Goal: Task Accomplishment & Management: Manage account settings

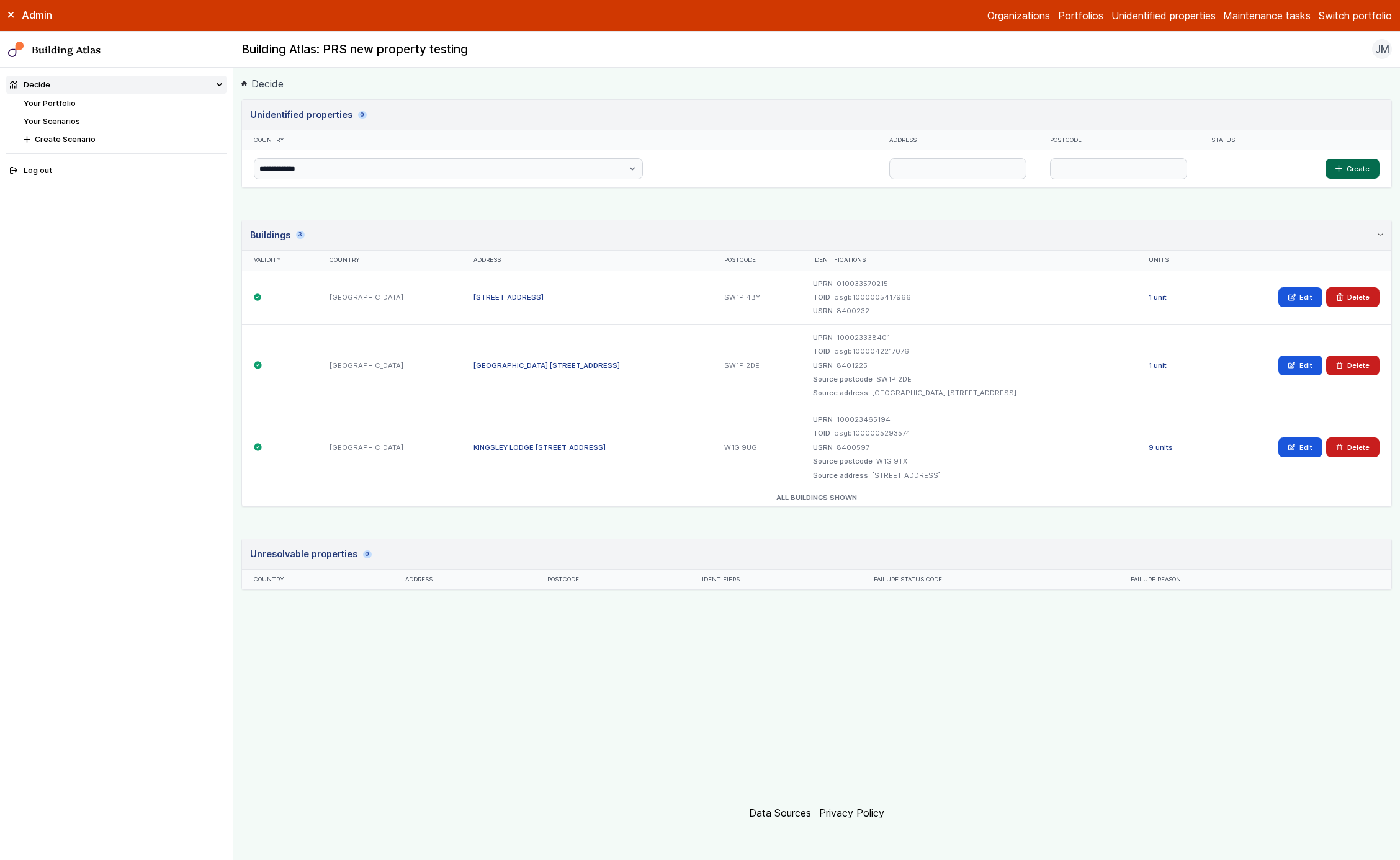
drag, startPoint x: 647, startPoint y: 361, endPoint x: 433, endPoint y: 370, distance: 214.2
click at [461, 370] on div "[GEOGRAPHIC_DATA] [STREET_ADDRESS]" at bounding box center [587, 366] width 251 height 82
click at [605, 365] on link "[GEOGRAPHIC_DATA] [STREET_ADDRESS]" at bounding box center [546, 365] width 146 height 8
click at [660, 365] on div "[GEOGRAPHIC_DATA] [STREET_ADDRESS]" at bounding box center [587, 366] width 251 height 82
click at [1016, 388] on dd "[GEOGRAPHIC_DATA] [STREET_ADDRESS]" at bounding box center [943, 393] width 144 height 10
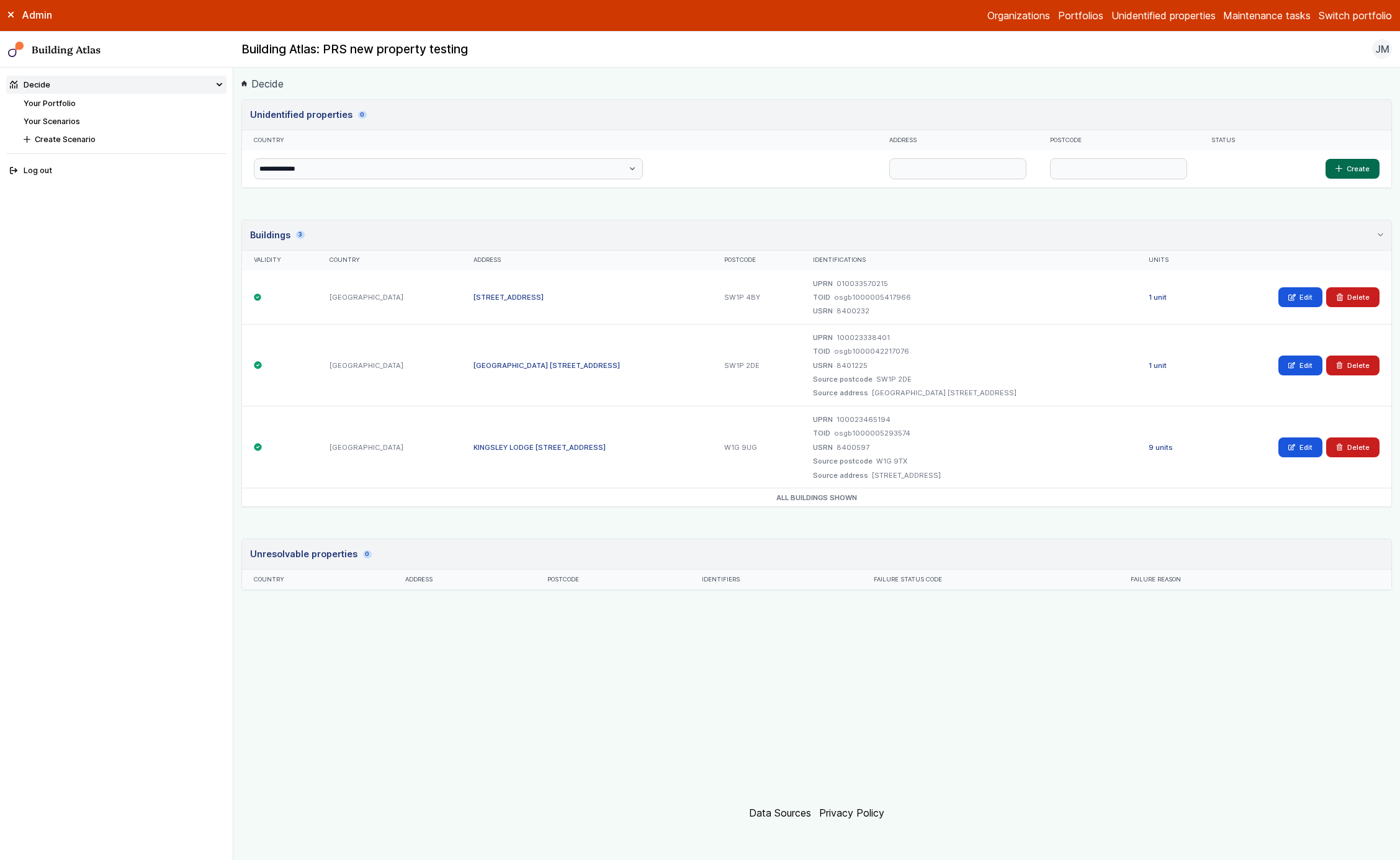
drag, startPoint x: 1069, startPoint y: 388, endPoint x: 856, endPoint y: 393, distance: 213.1
click at [872, 393] on dd "[GEOGRAPHIC_DATA] [STREET_ADDRESS]" at bounding box center [943, 393] width 144 height 10
copy dd "[GEOGRAPHIC_DATA] [STREET_ADDRESS]"
click at [1342, 357] on button "Delete" at bounding box center [1352, 365] width 53 height 20
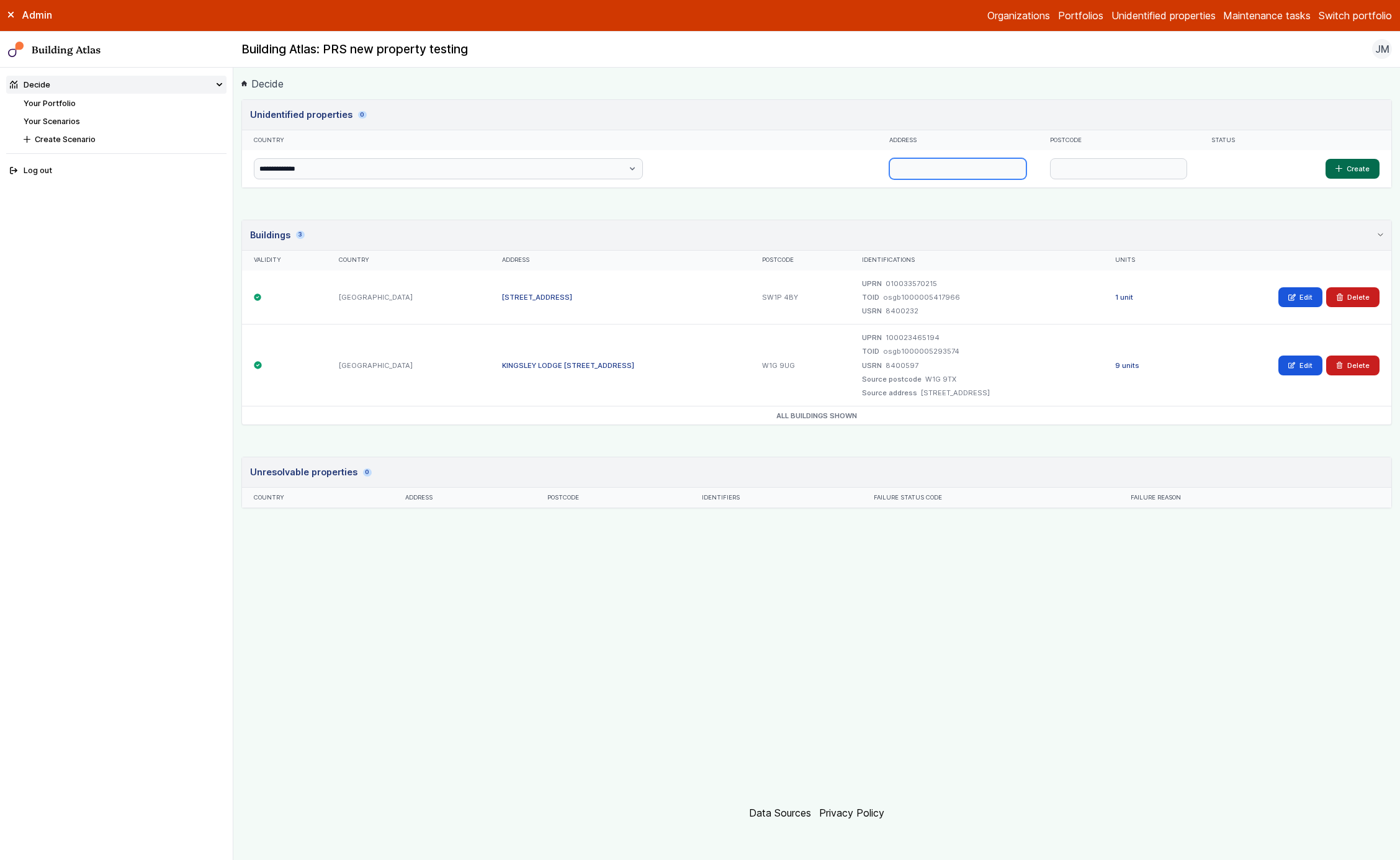
click at [889, 170] on input "text" at bounding box center [957, 168] width 137 height 21
paste input "**********"
type input "**********"
type input "********"
click at [1353, 168] on button "Create" at bounding box center [1353, 168] width 54 height 20
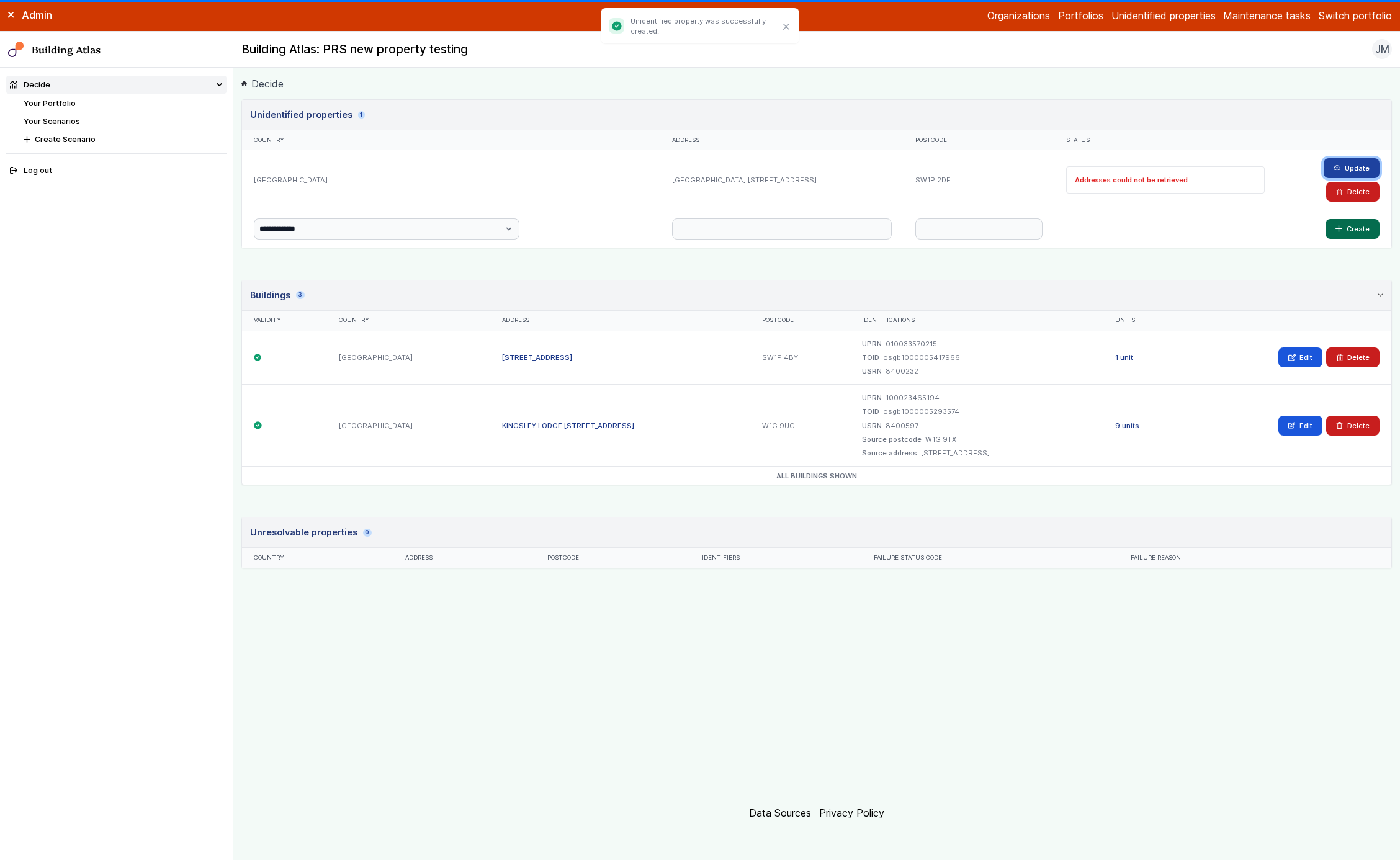
click at [1336, 160] on button "Update" at bounding box center [1352, 168] width 56 height 20
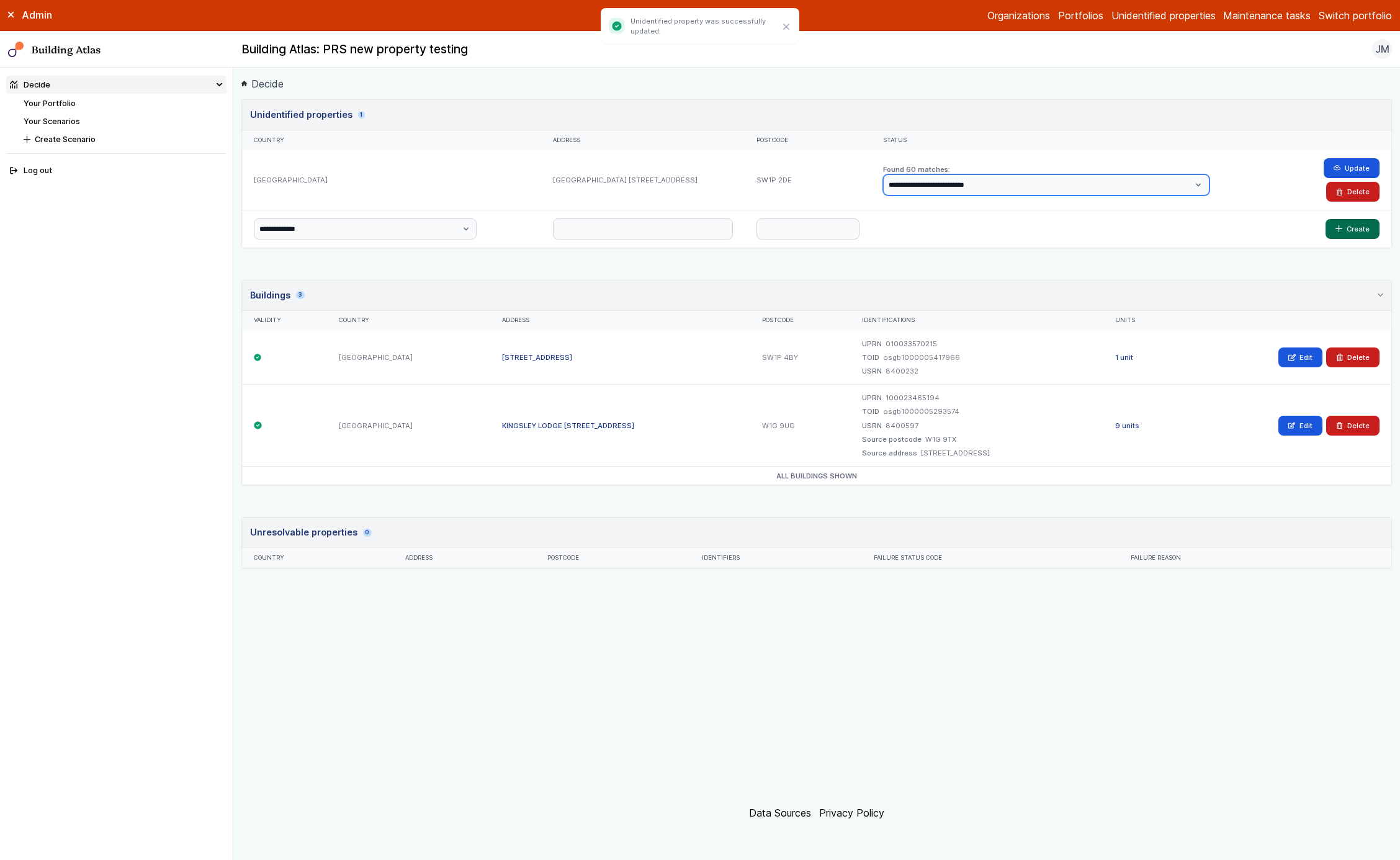
select select "*"
click at [1330, 168] on button "Update" at bounding box center [1352, 168] width 56 height 20
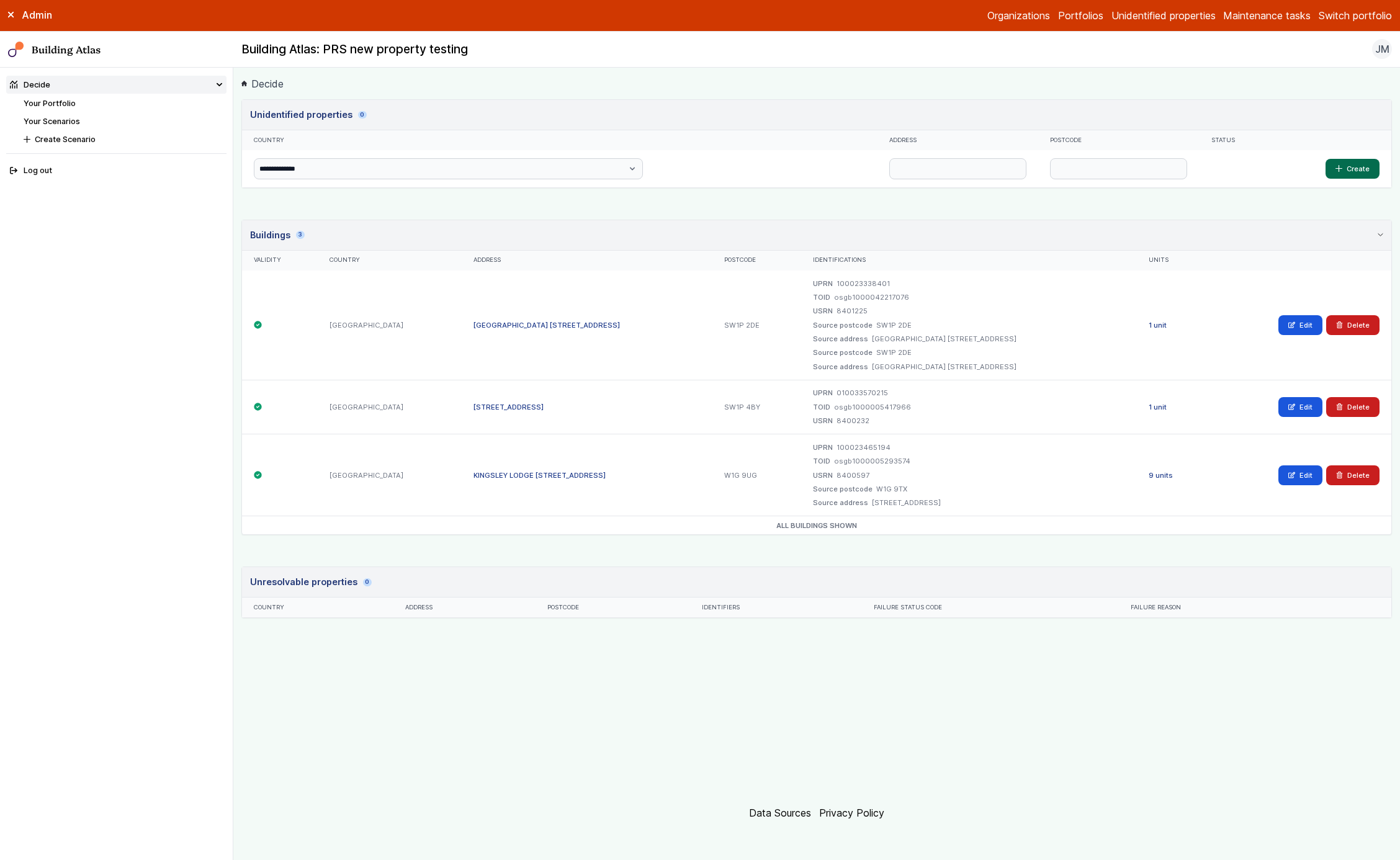
drag, startPoint x: 528, startPoint y: 342, endPoint x: 677, endPoint y: 225, distance: 189.4
click at [677, 225] on details "Buildings 3 Validity Country Address Postcode Identifications Units United King…" at bounding box center [816, 377] width 1149 height 314
click at [682, 208] on div "**********" at bounding box center [816, 445] width 1151 height 691
click at [687, 232] on header "Buildings 3" at bounding box center [816, 235] width 1149 height 31
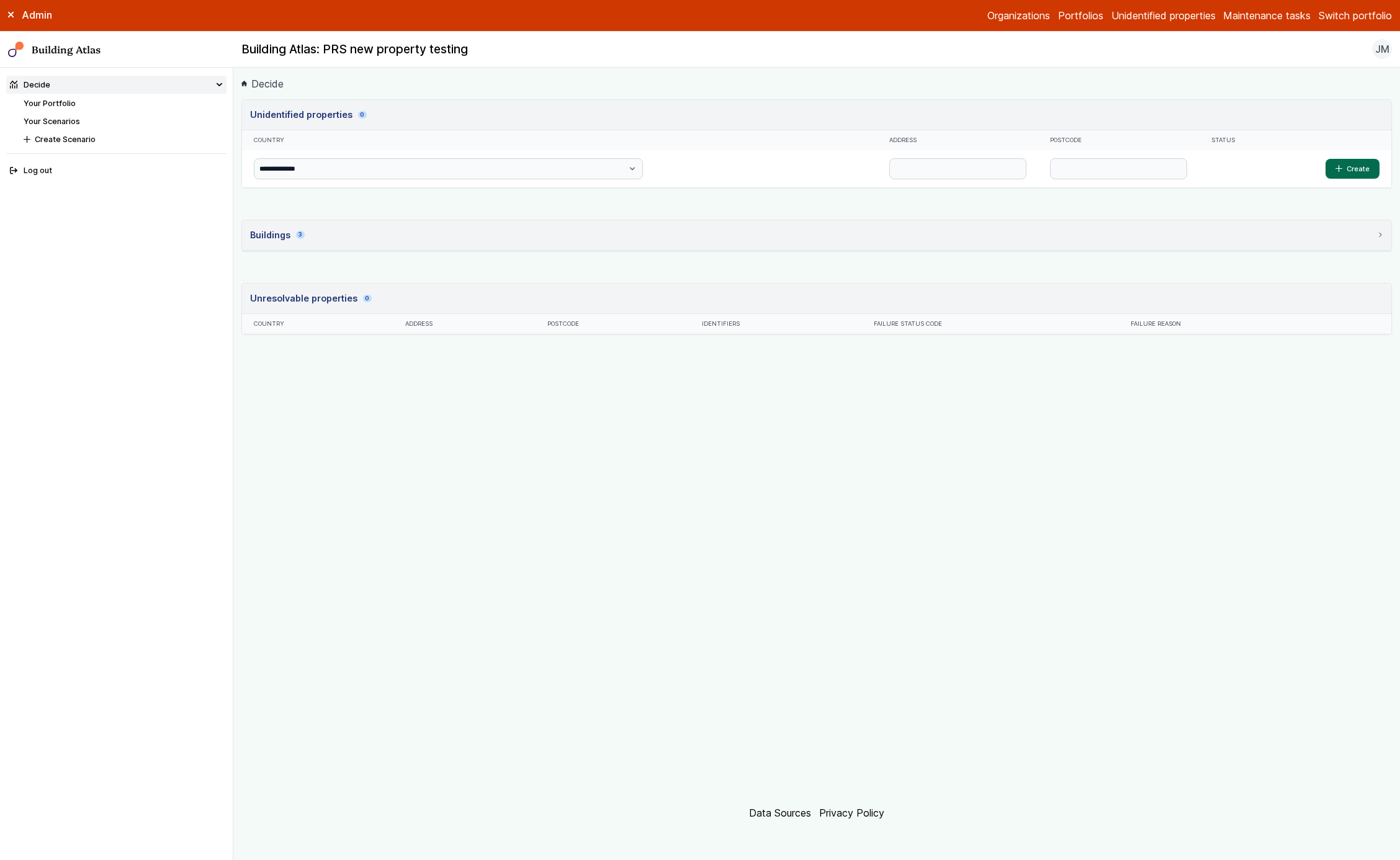
click at [687, 232] on header "Buildings 3" at bounding box center [816, 235] width 1149 height 31
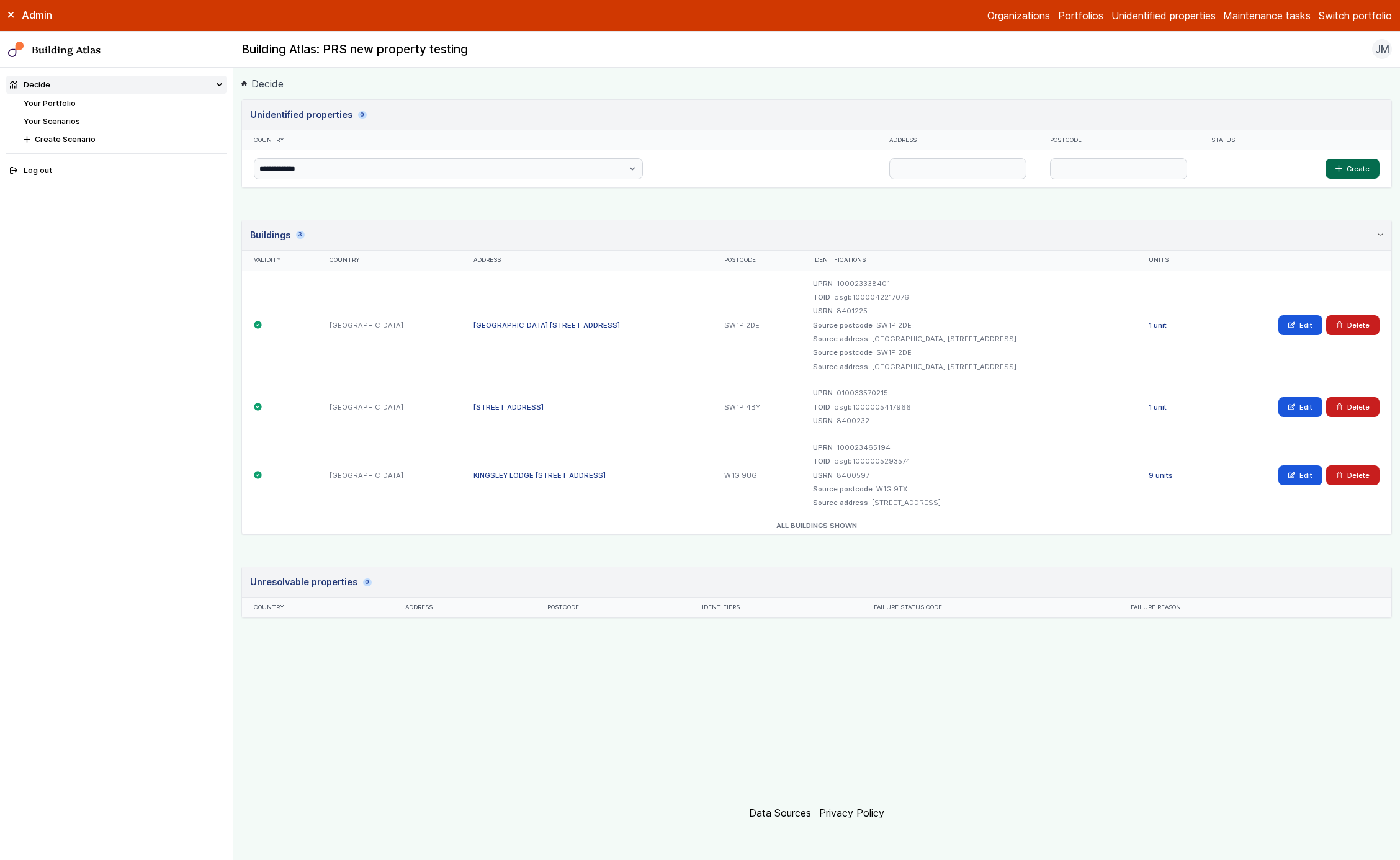
click at [687, 232] on header "Buildings 3" at bounding box center [816, 235] width 1149 height 31
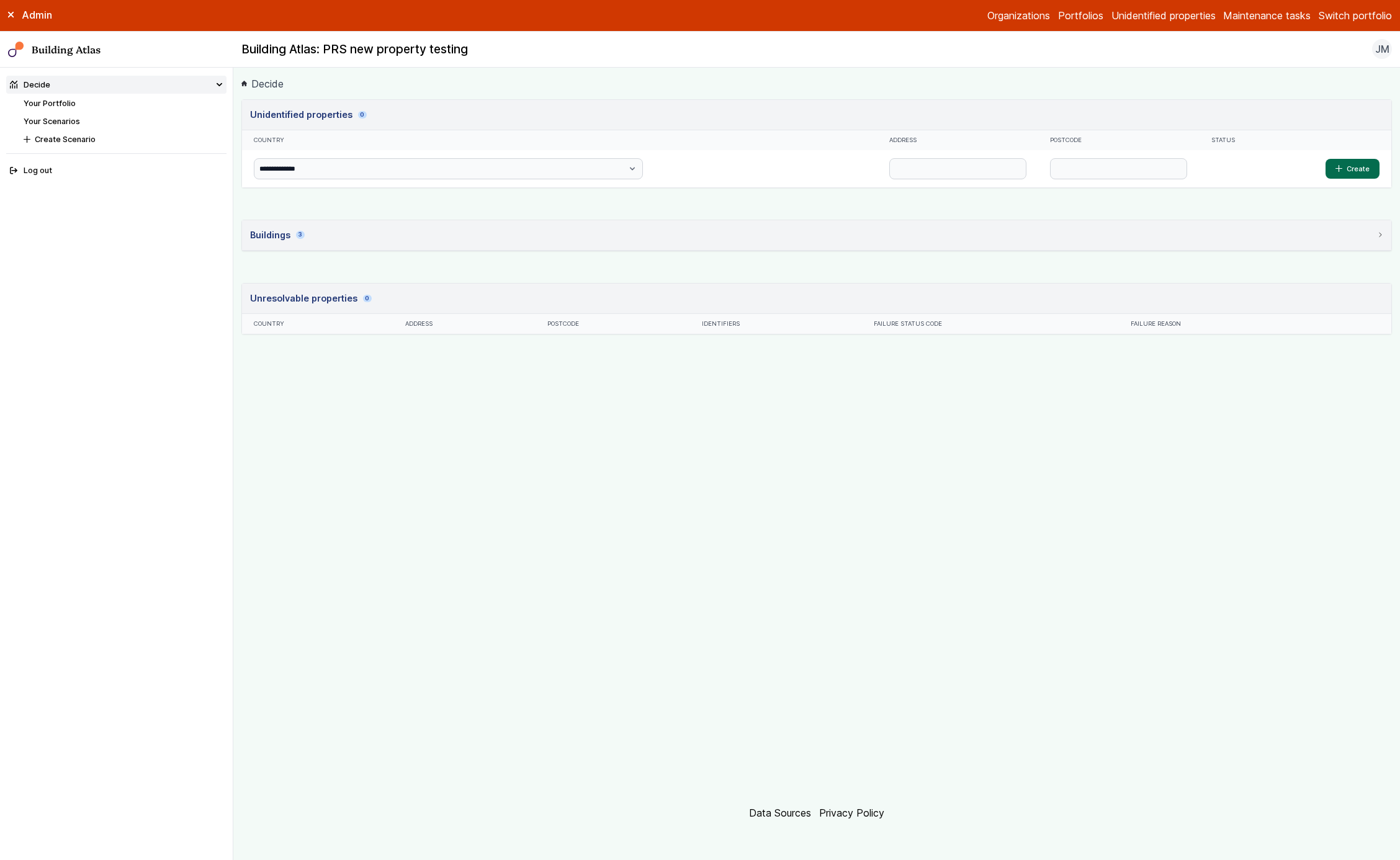
click at [687, 232] on header "Buildings 3" at bounding box center [816, 235] width 1149 height 31
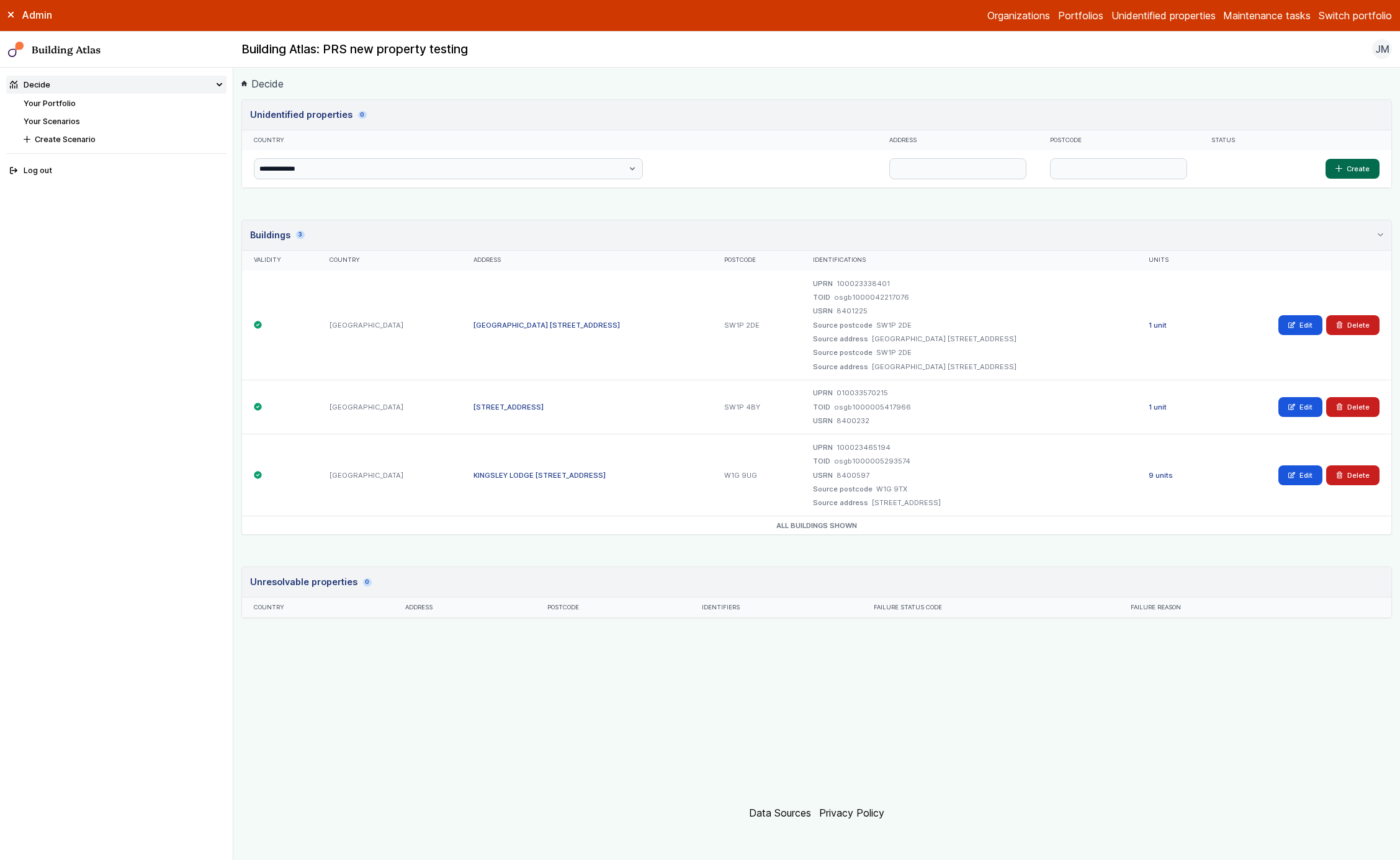
click at [687, 232] on header "Buildings 3" at bounding box center [816, 235] width 1149 height 31
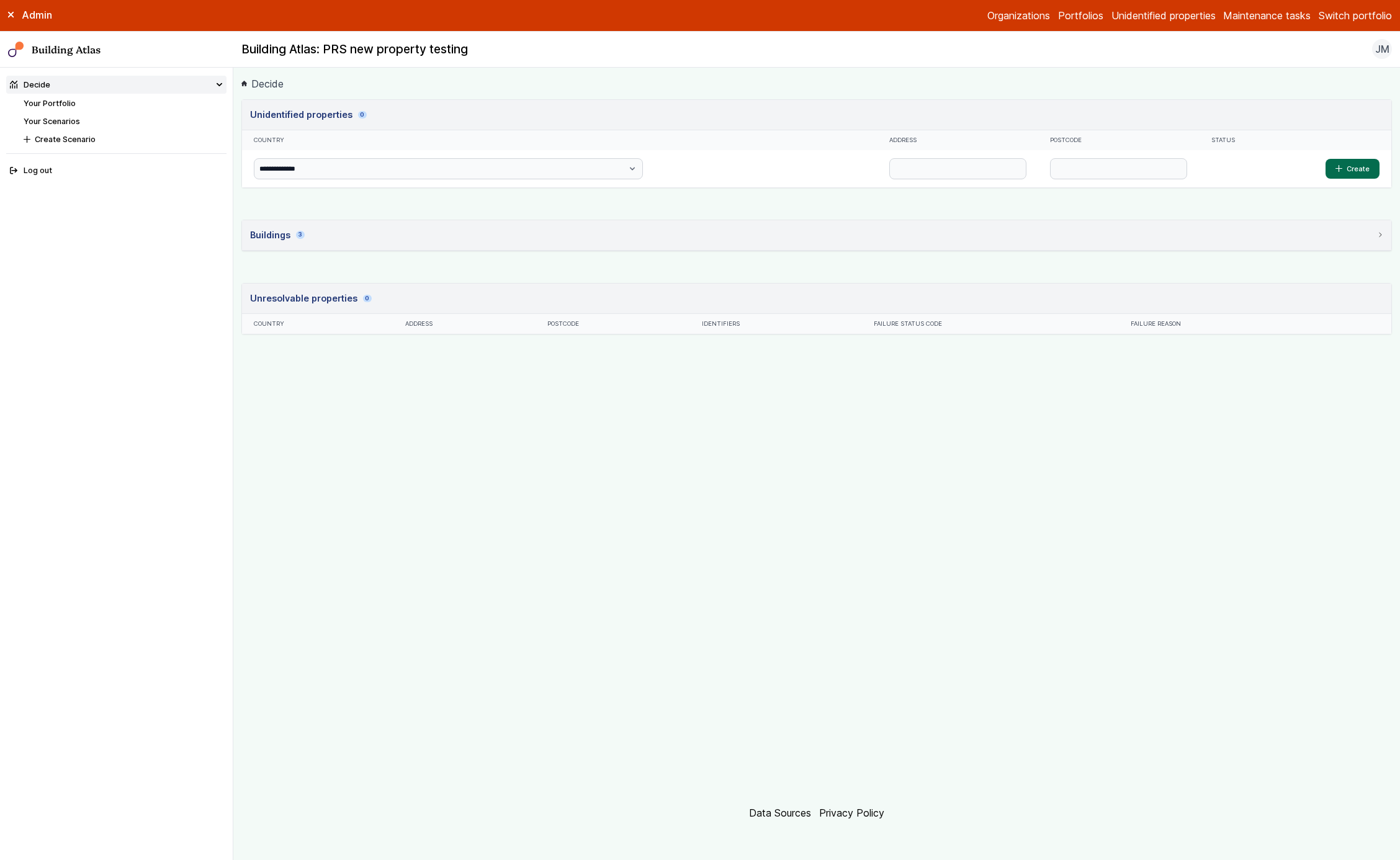
click at [687, 232] on header "Buildings 3" at bounding box center [816, 235] width 1149 height 31
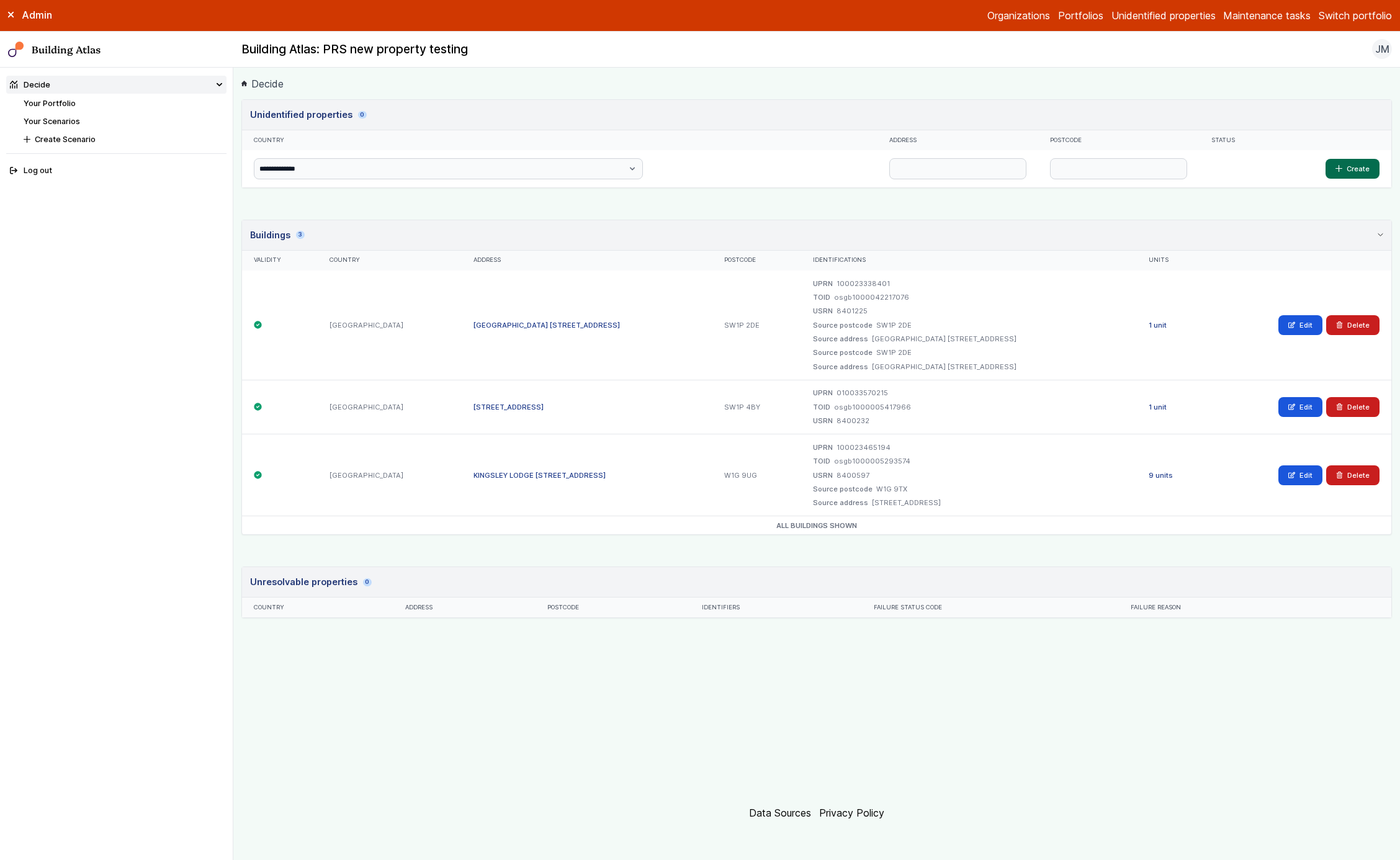
click at [1159, 200] on div "**********" at bounding box center [816, 445] width 1151 height 691
